Goal: Task Accomplishment & Management: Use online tool/utility

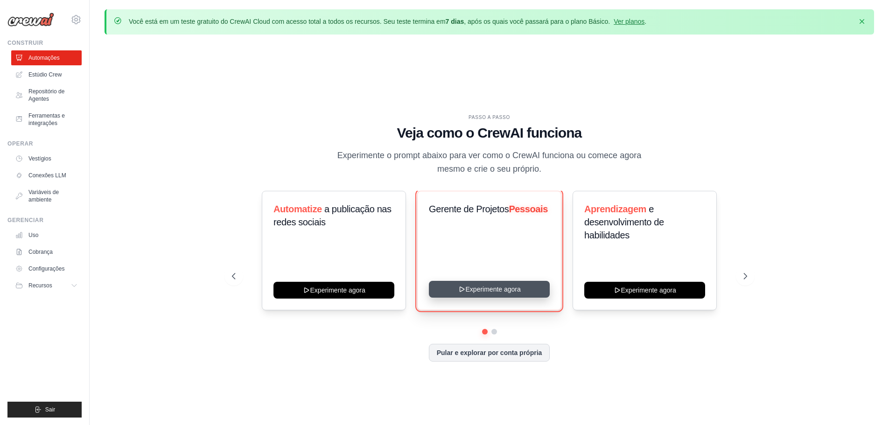
click at [472, 289] on button "Experimente agora" at bounding box center [489, 289] width 121 height 17
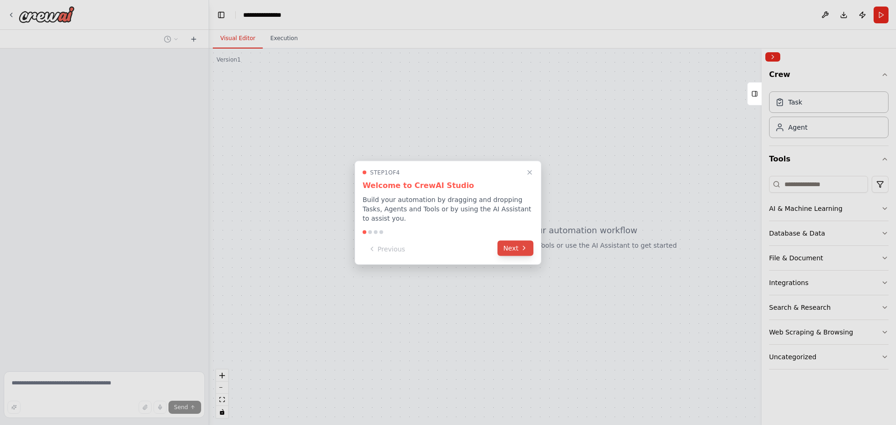
click at [515, 246] on button "Next" at bounding box center [516, 247] width 36 height 15
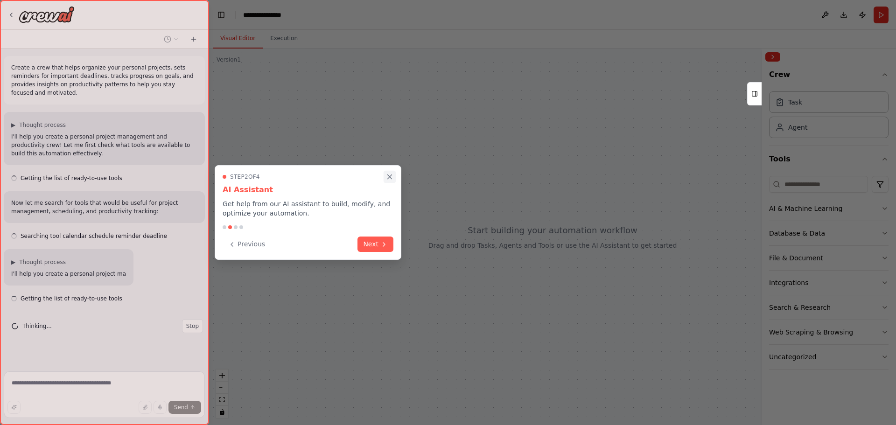
click at [389, 174] on icon "Close walkthrough" at bounding box center [390, 177] width 8 height 8
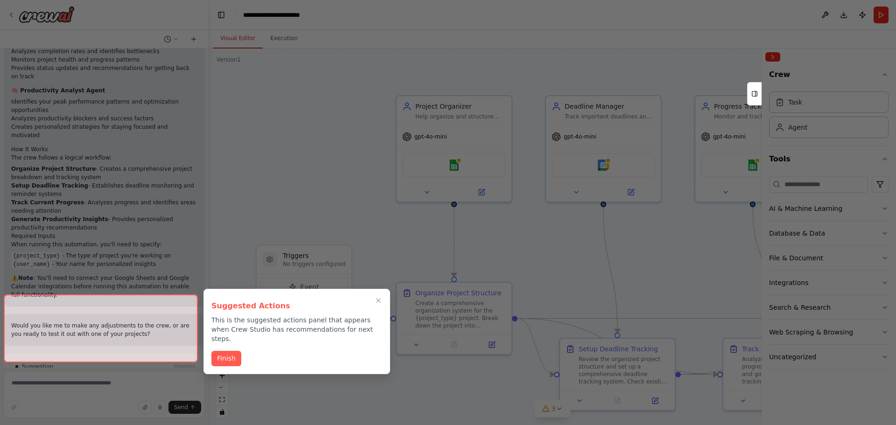
scroll to position [1024, 0]
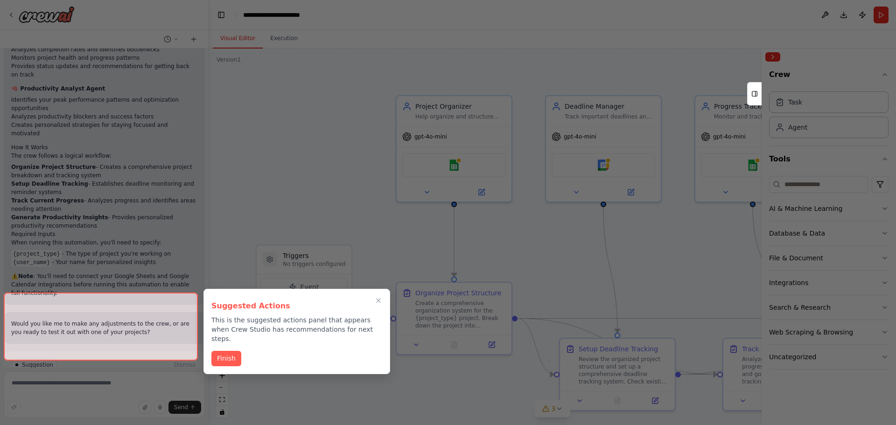
click at [422, 58] on div at bounding box center [448, 212] width 896 height 425
click at [223, 352] on button "Finish" at bounding box center [226, 357] width 30 height 15
